Goal: Task Accomplishment & Management: Manage account settings

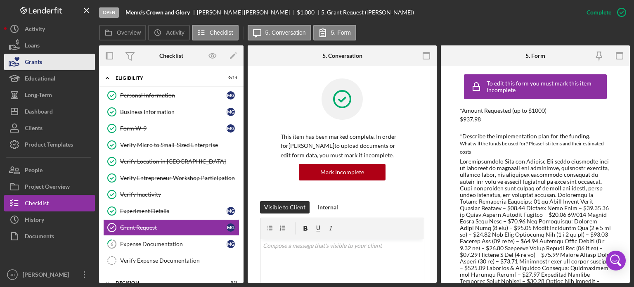
scroll to position [28, 0]
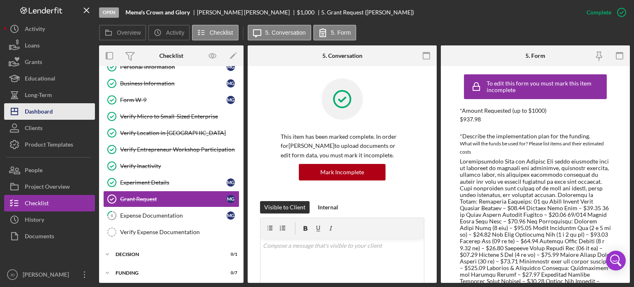
click at [35, 112] on div "Dashboard" at bounding box center [39, 112] width 28 height 19
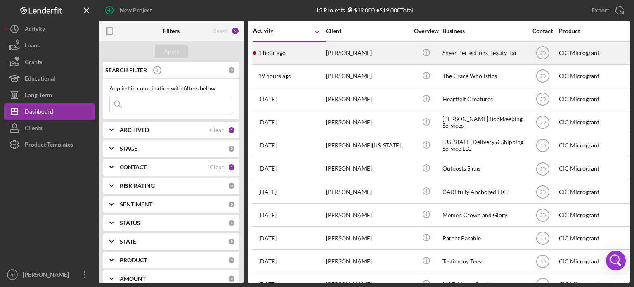
click at [380, 54] on div "[PERSON_NAME]" at bounding box center [367, 53] width 83 height 22
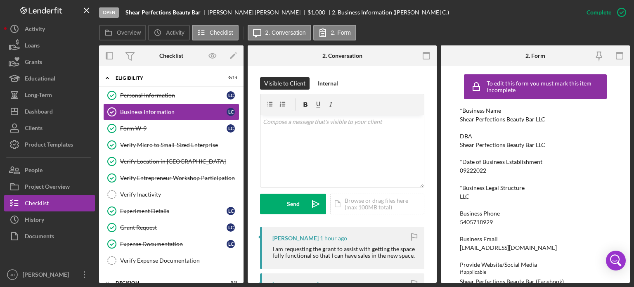
scroll to position [124, 0]
click at [353, 130] on div "v Color teal Color pink Remove color Add row above Add row below Add column bef…" at bounding box center [341, 151] width 163 height 72
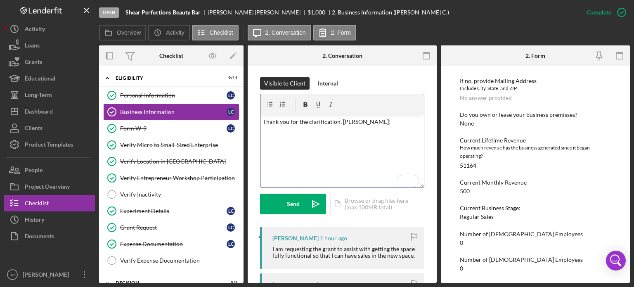
scroll to position [448, 0]
click at [284, 203] on button "Send Icon/icon-invite-send" at bounding box center [293, 203] width 66 height 21
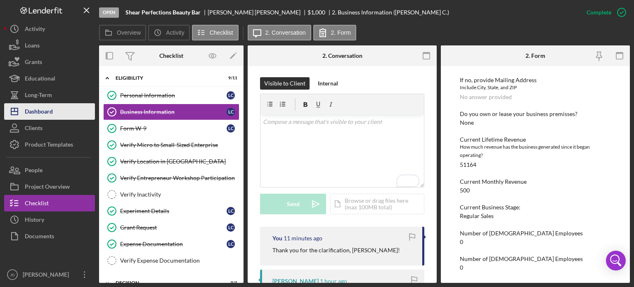
click at [40, 111] on div "Dashboard" at bounding box center [39, 112] width 28 height 19
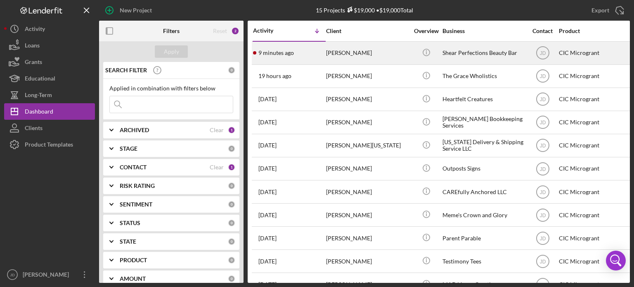
click at [368, 55] on div "[PERSON_NAME]" at bounding box center [367, 53] width 83 height 22
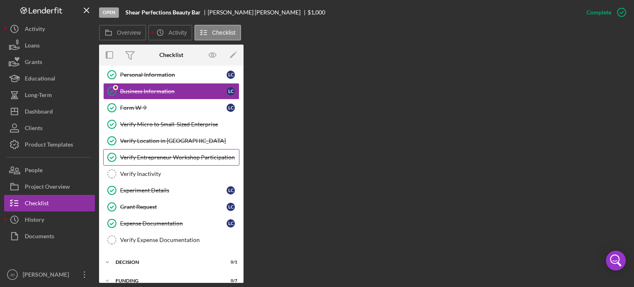
scroll to position [28, 0]
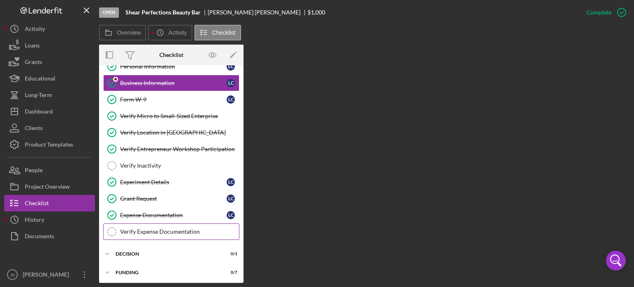
click at [150, 231] on div "Verify Expense Documentation" at bounding box center [179, 231] width 119 height 7
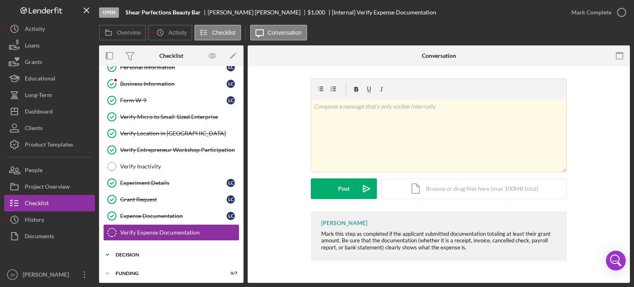
click at [106, 254] on polyline at bounding box center [107, 255] width 2 height 2
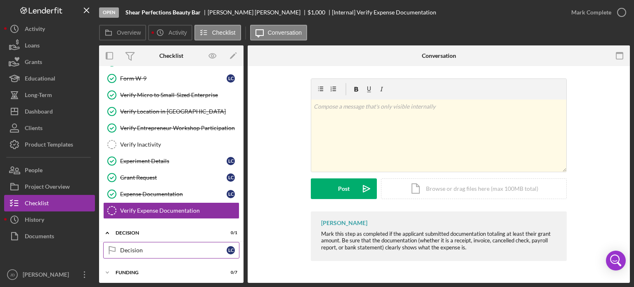
click at [162, 247] on div "Decision" at bounding box center [173, 250] width 106 height 7
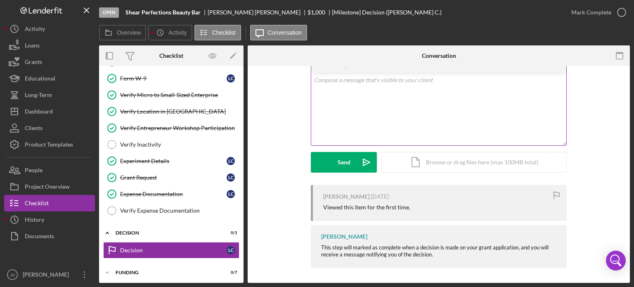
scroll to position [44, 0]
click at [147, 208] on div "Verify Expense Documentation" at bounding box center [179, 210] width 119 height 7
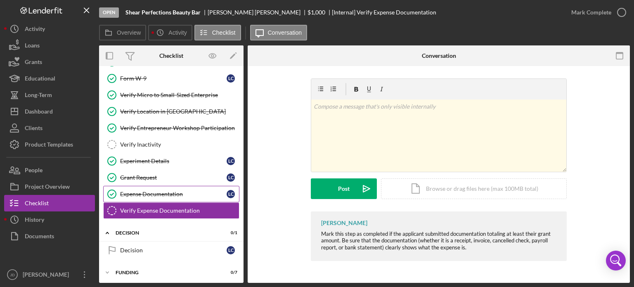
click at [143, 192] on div "Expense Documentation" at bounding box center [173, 194] width 106 height 7
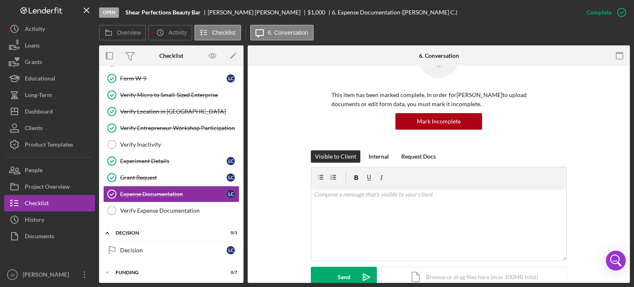
scroll to position [26, 0]
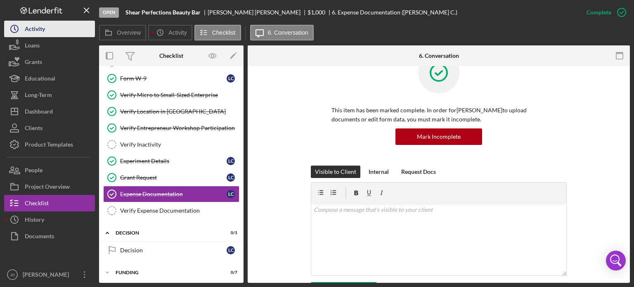
click at [21, 28] on icon "Icon/History" at bounding box center [14, 29] width 21 height 21
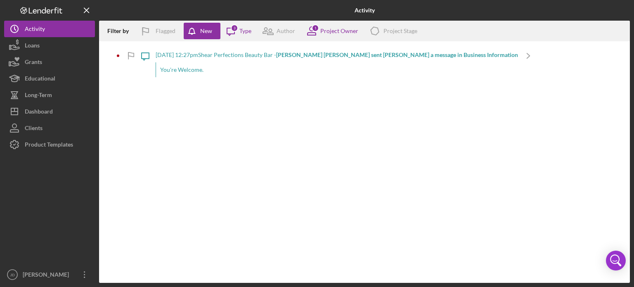
click at [183, 67] on div "You're Welcome." at bounding box center [337, 69] width 362 height 15
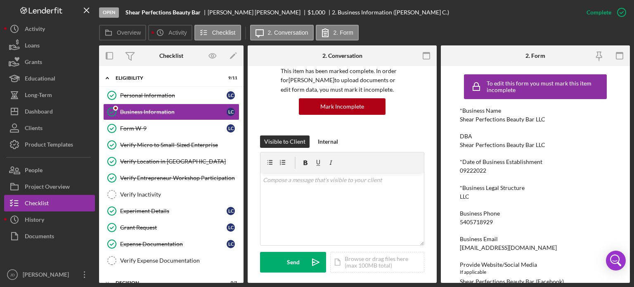
scroll to position [248, 0]
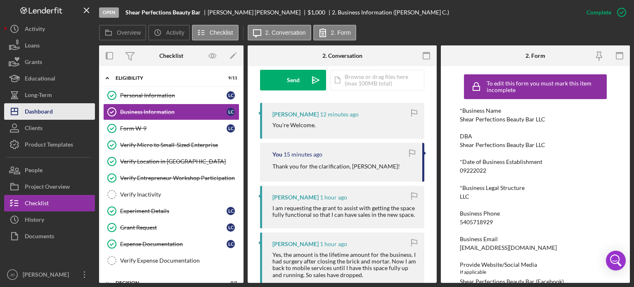
click at [42, 110] on div "Dashboard" at bounding box center [39, 112] width 28 height 19
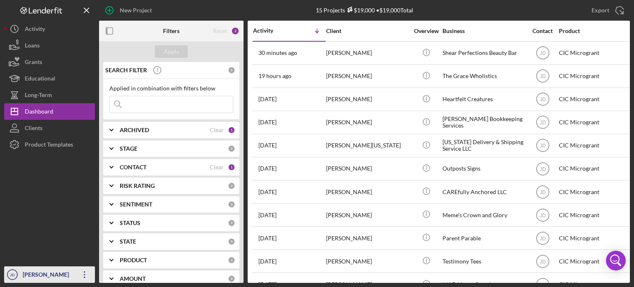
click at [84, 277] on icon "button" at bounding box center [84, 274] width 1 height 7
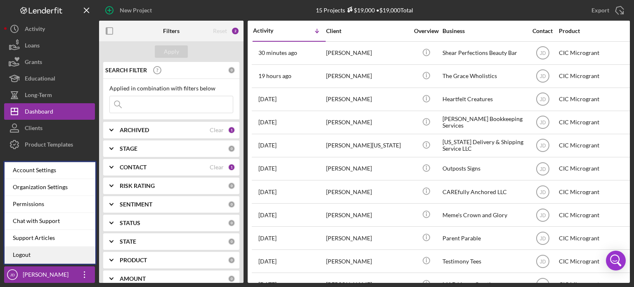
click at [19, 252] on link "Logout" at bounding box center [50, 254] width 91 height 17
